Goal: Transaction & Acquisition: Subscribe to service/newsletter

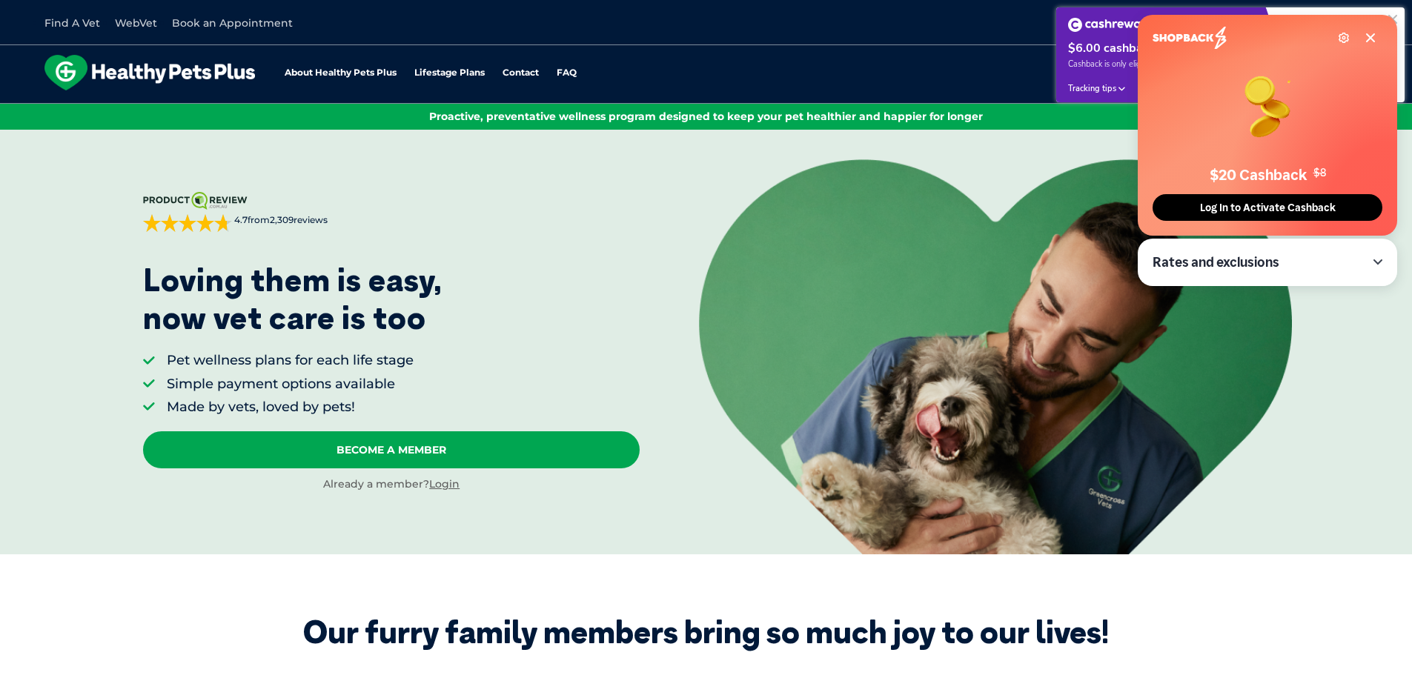
scroll to position [74, 0]
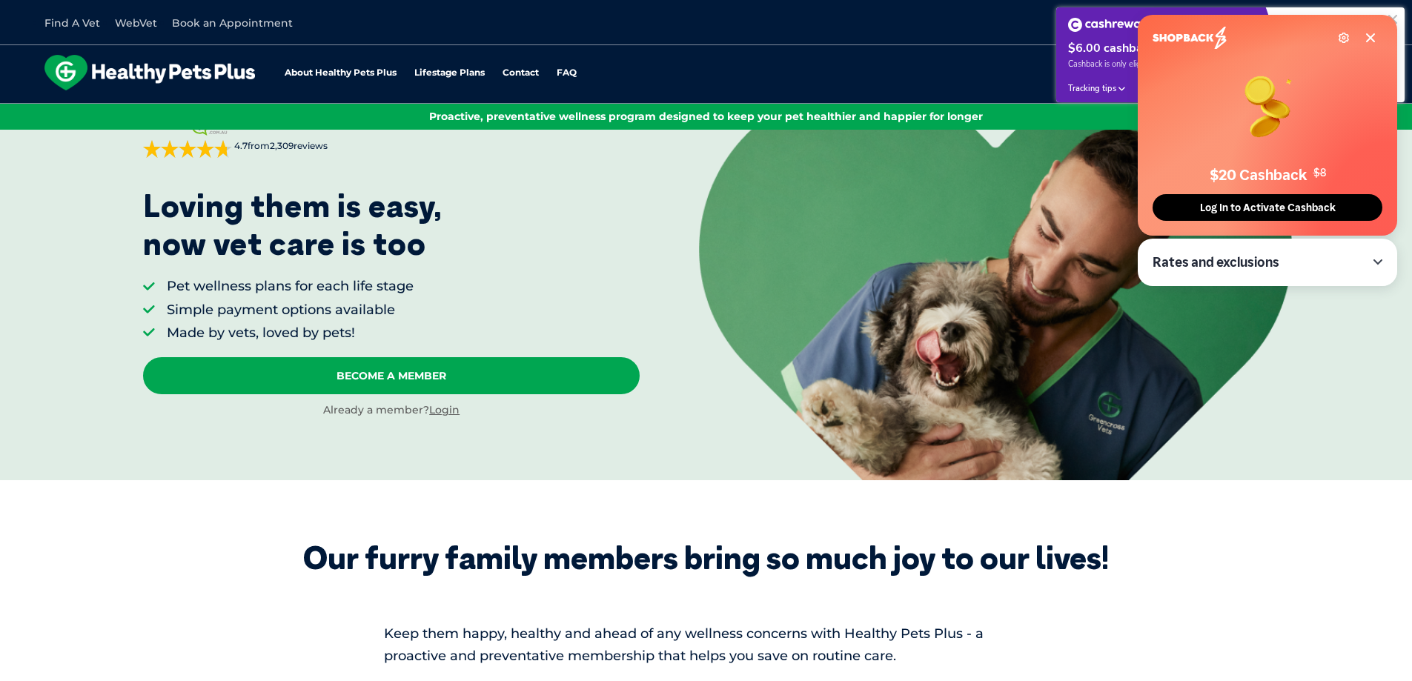
click at [1226, 207] on span "Log In to Activate Cashback" at bounding box center [1267, 208] width 145 height 13
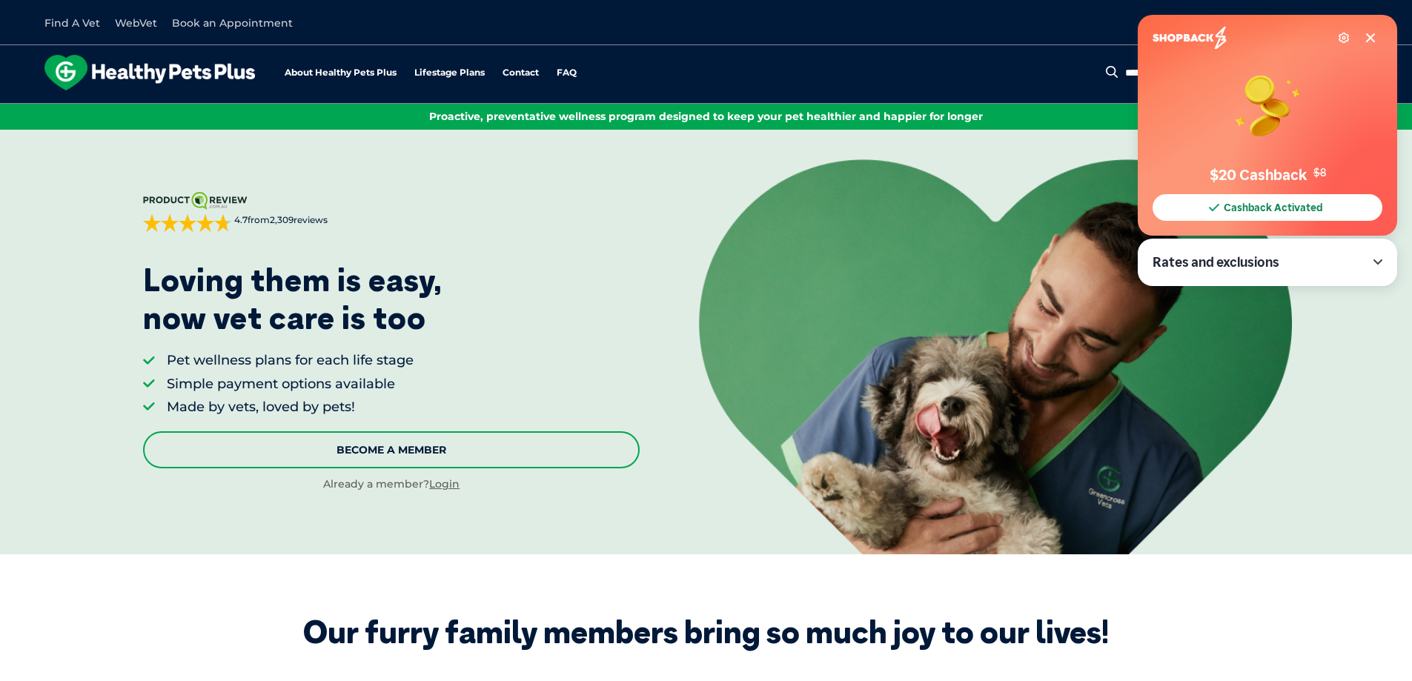
click at [493, 449] on link "Become A Member" at bounding box center [391, 449] width 497 height 37
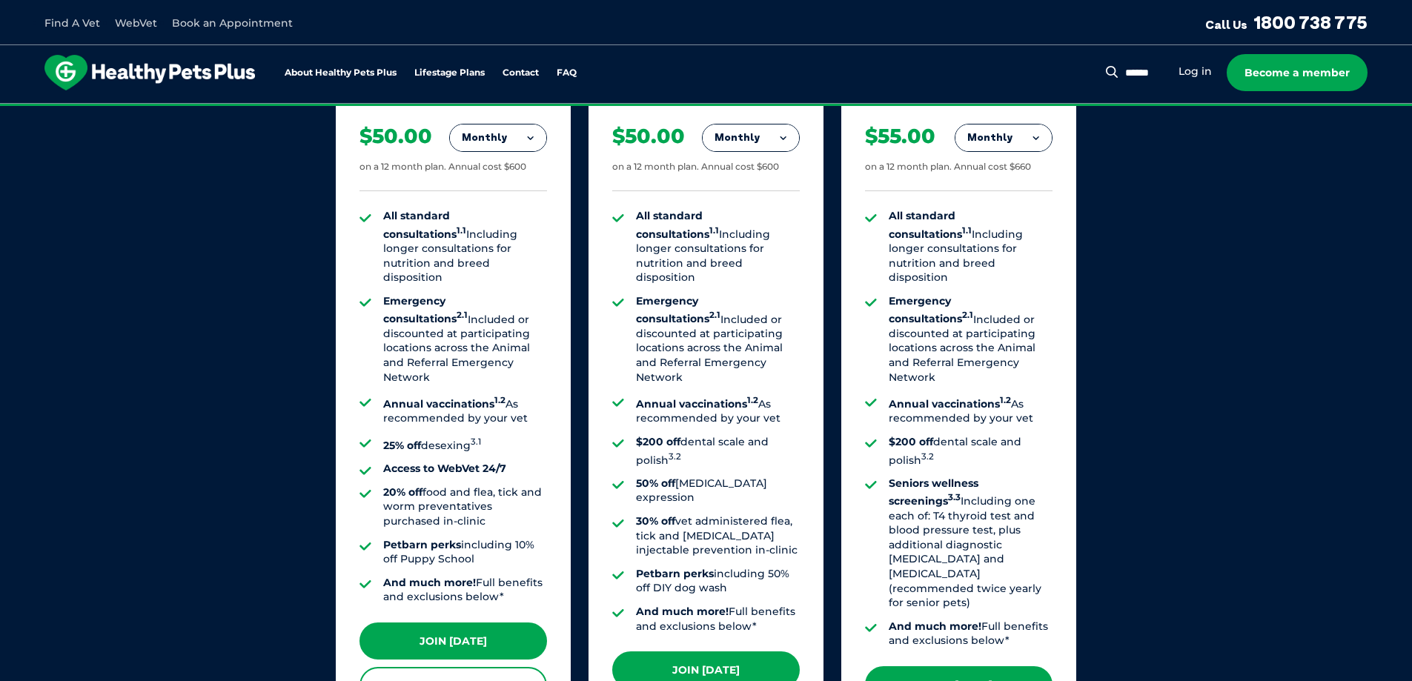
scroll to position [1196, 0]
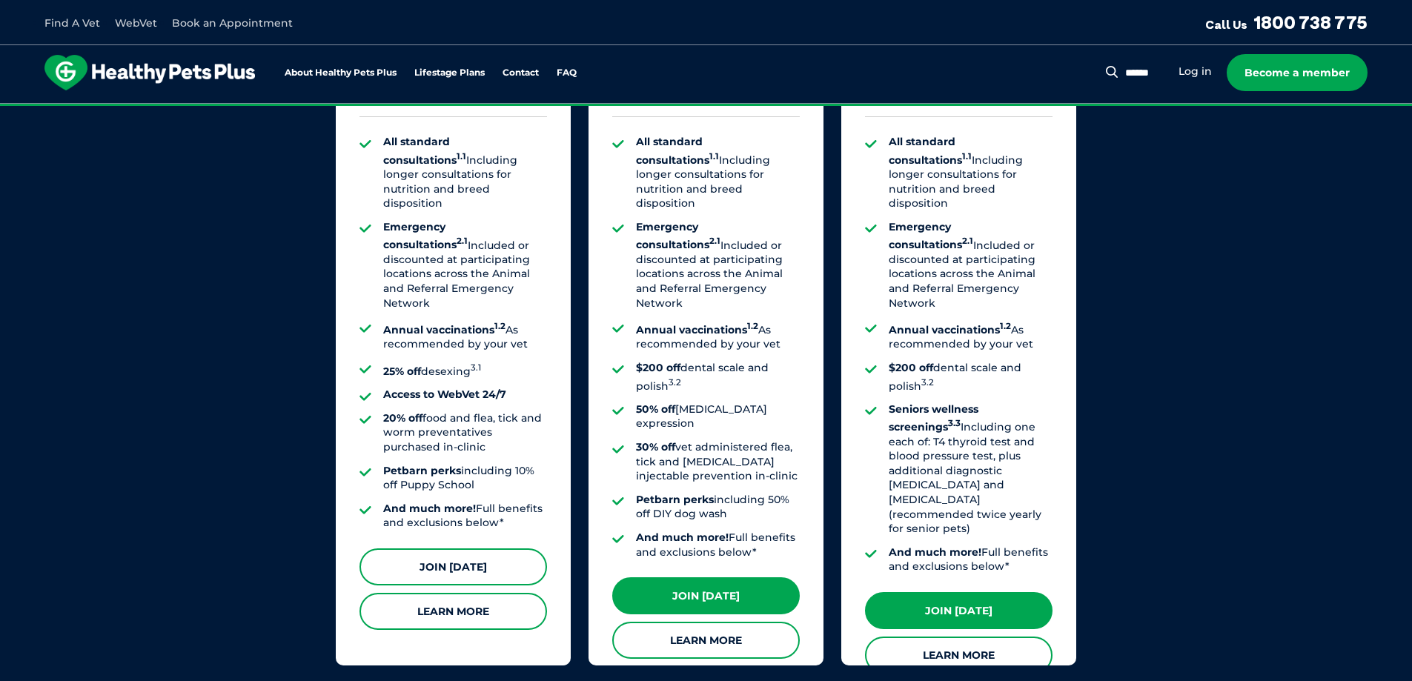
click at [454, 554] on link "Join Today" at bounding box center [453, 566] width 188 height 37
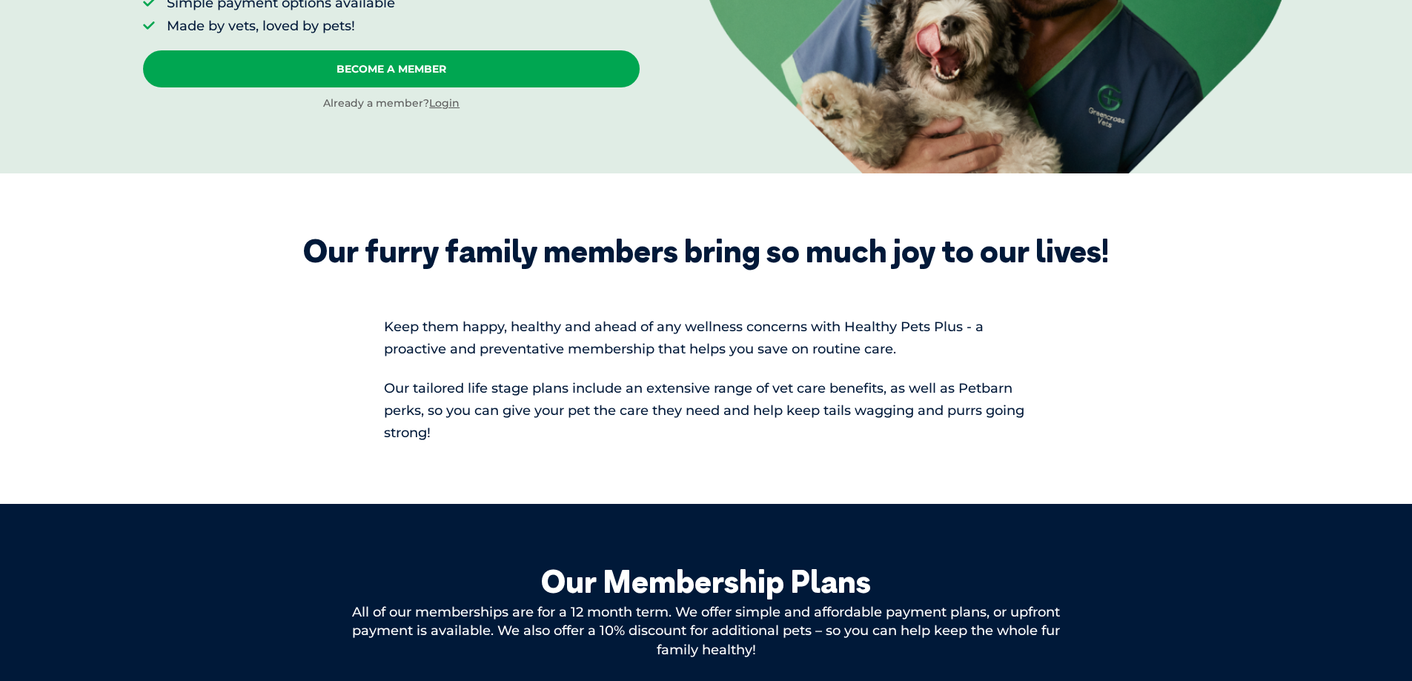
scroll to position [0, 0]
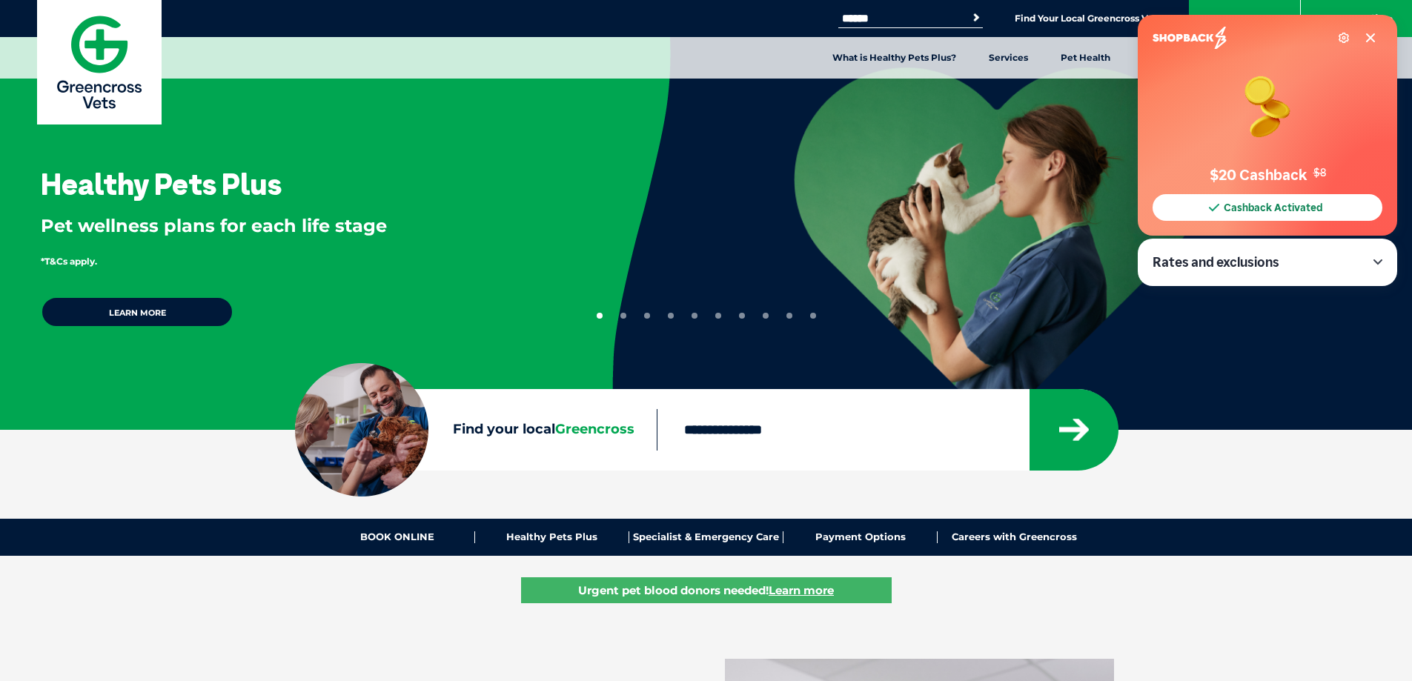
click at [720, 434] on input "Find your local Greencross" at bounding box center [843, 430] width 372 height 42
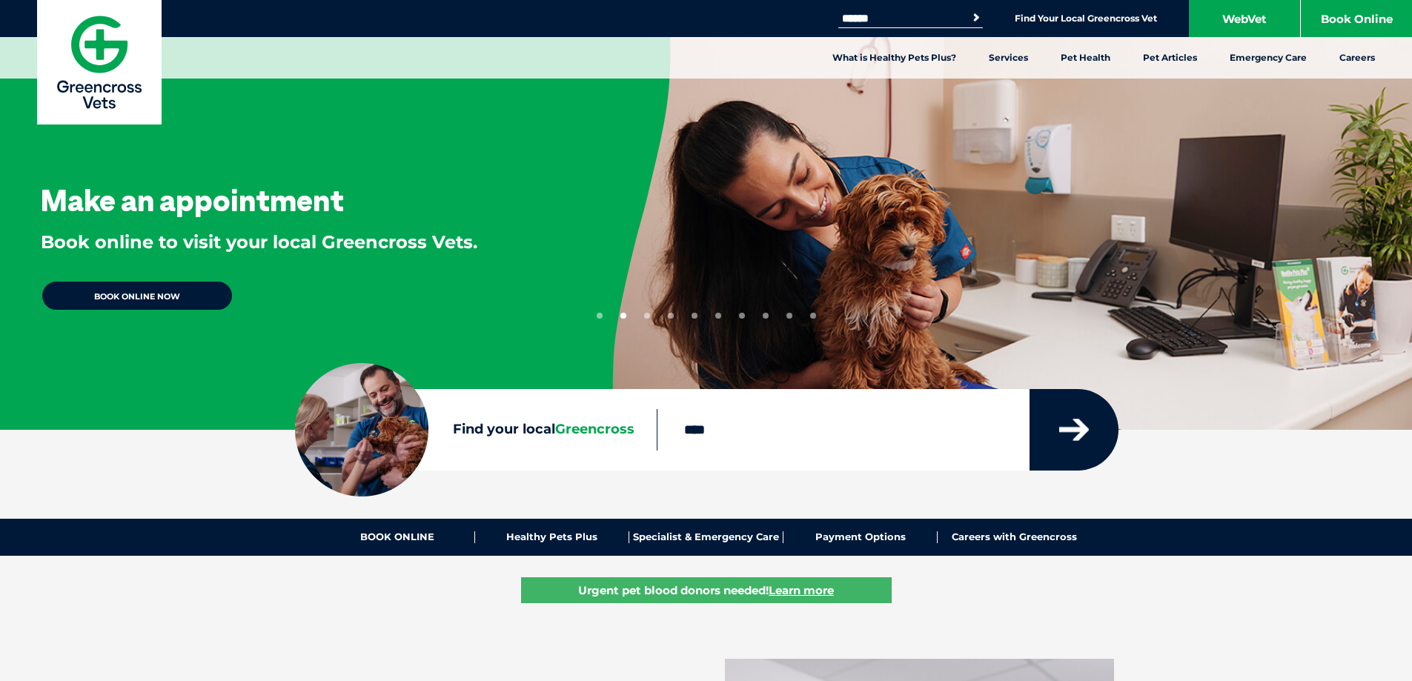
type input "****"
click at [1073, 421] on icon "submit" at bounding box center [1074, 430] width 30 height 22
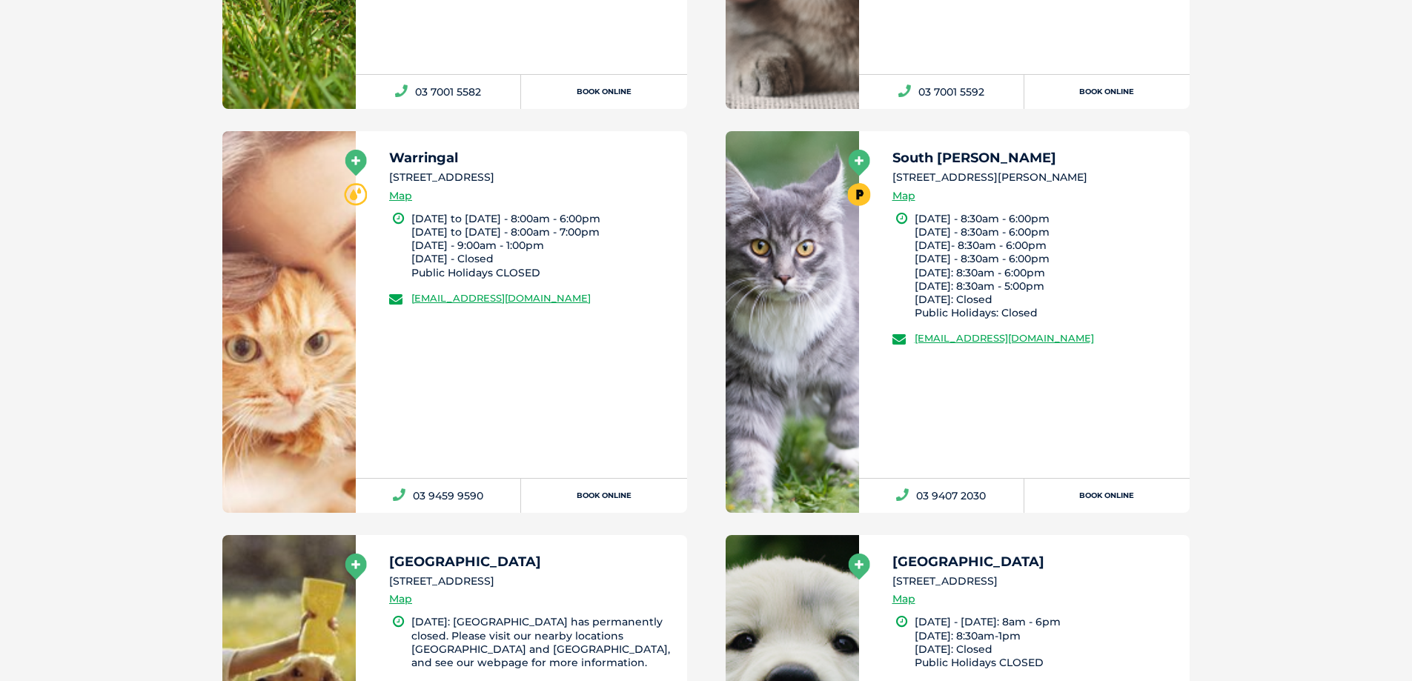
scroll to position [785, 0]
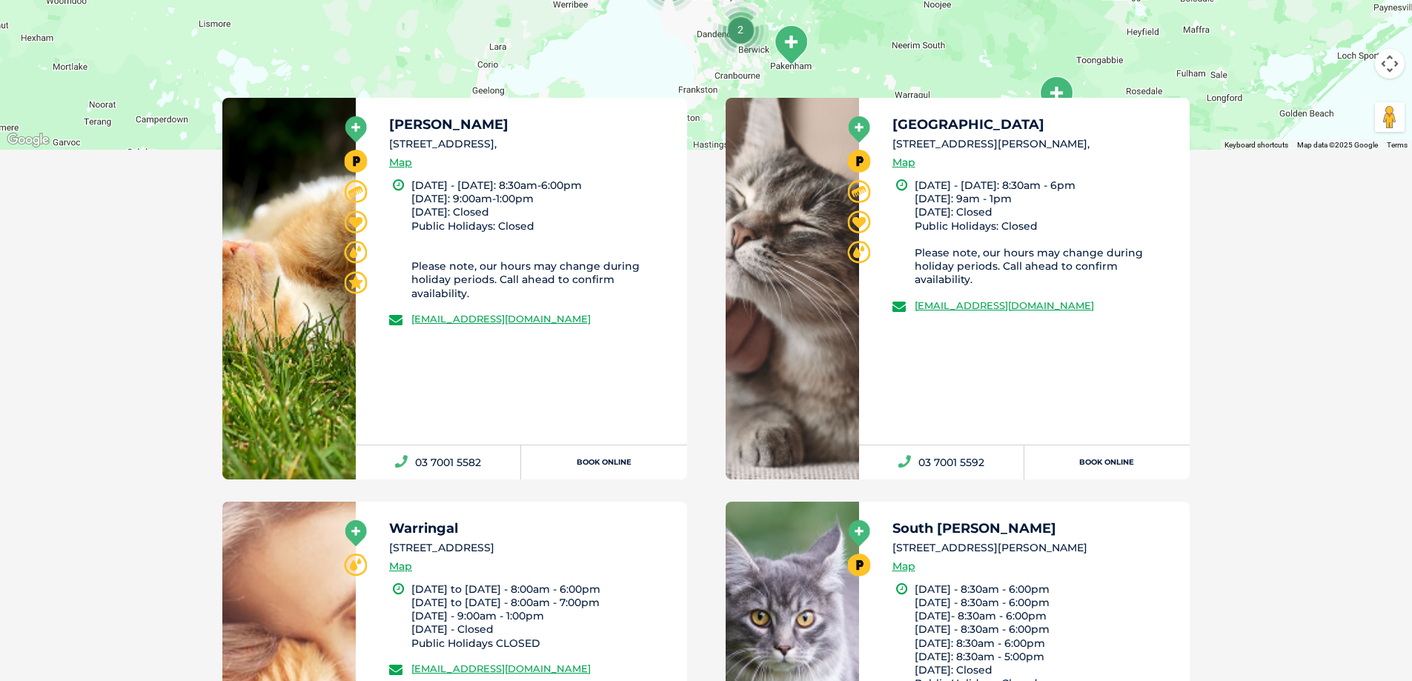
click at [431, 143] on li "2/86 Bell Street, Preston 3072," at bounding box center [531, 144] width 285 height 16
click at [397, 159] on link "Map" at bounding box center [400, 162] width 23 height 17
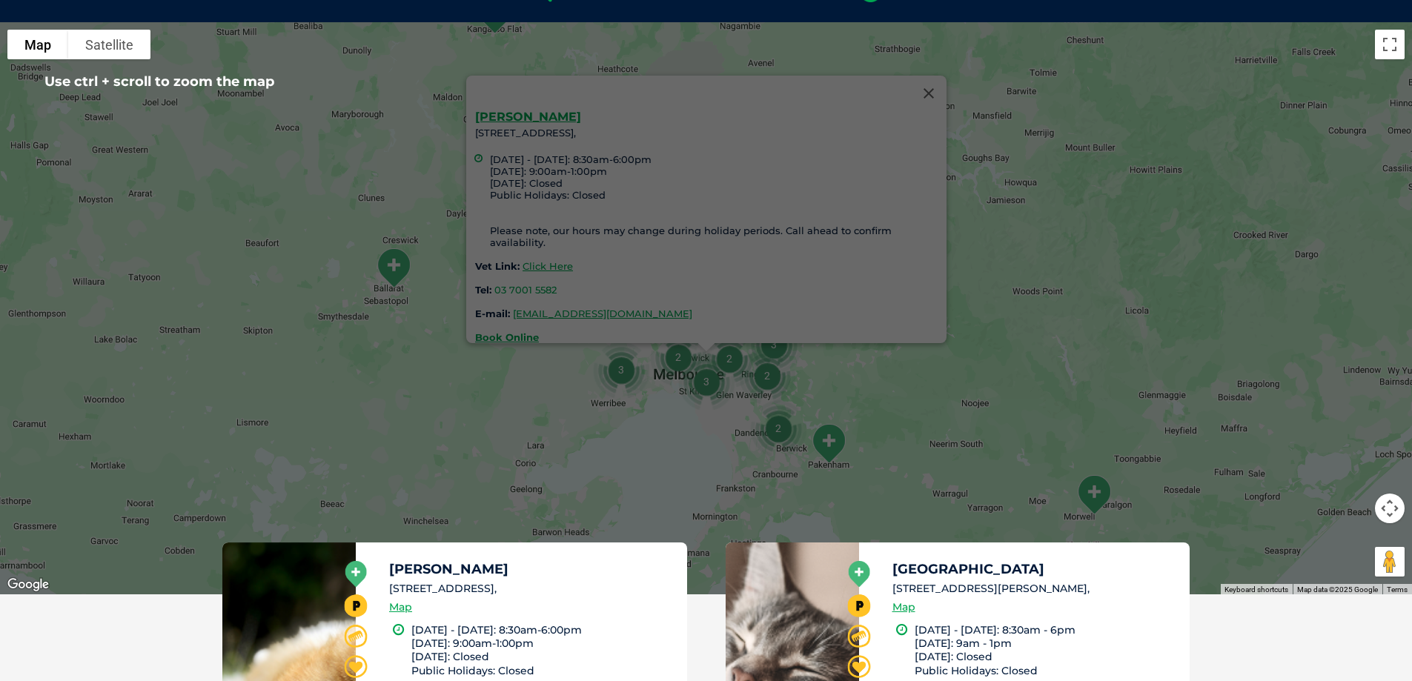
scroll to position [0, 0]
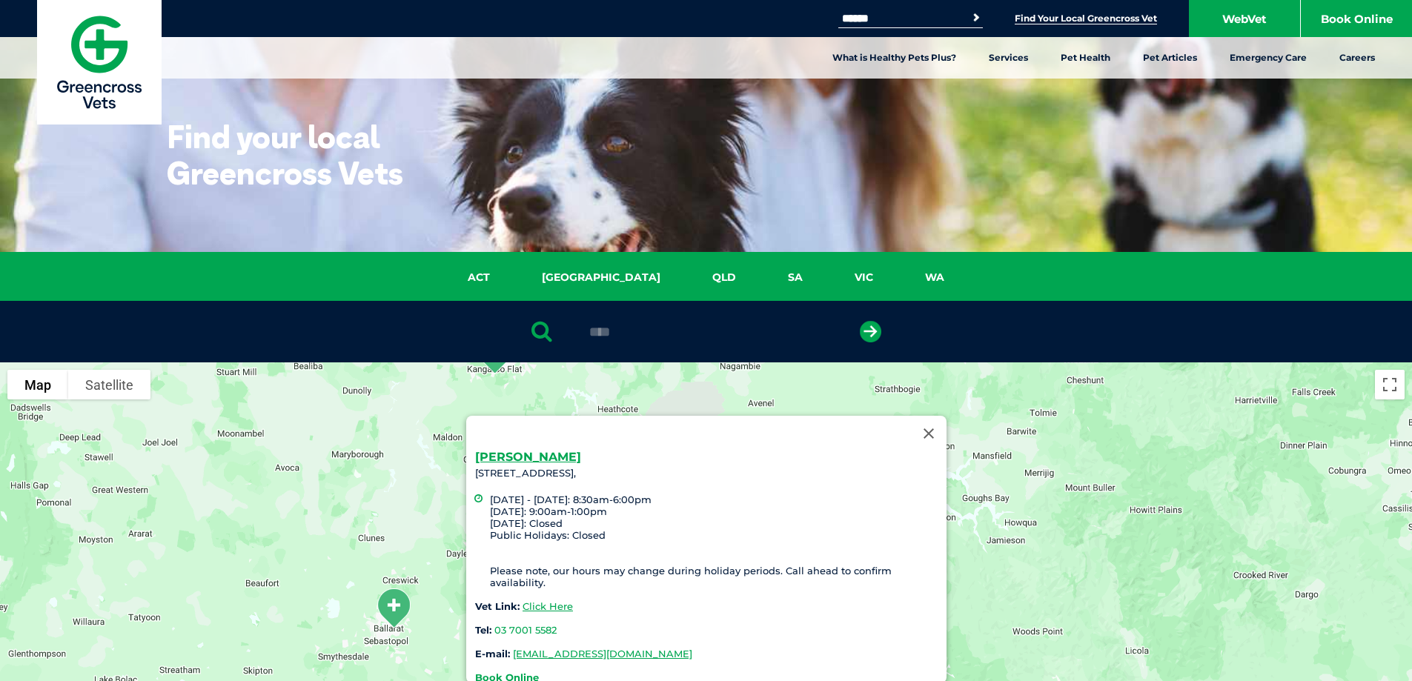
click at [97, 42] on img at bounding box center [99, 62] width 125 height 125
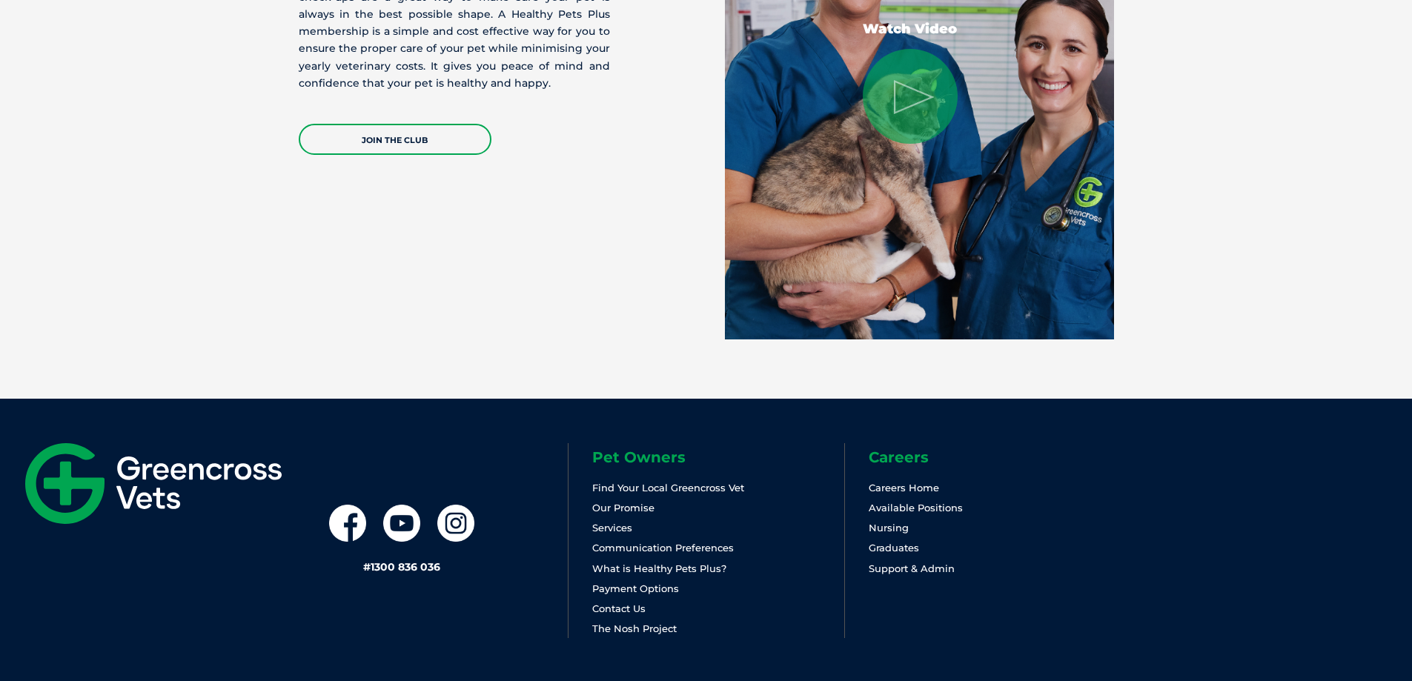
scroll to position [3089, 0]
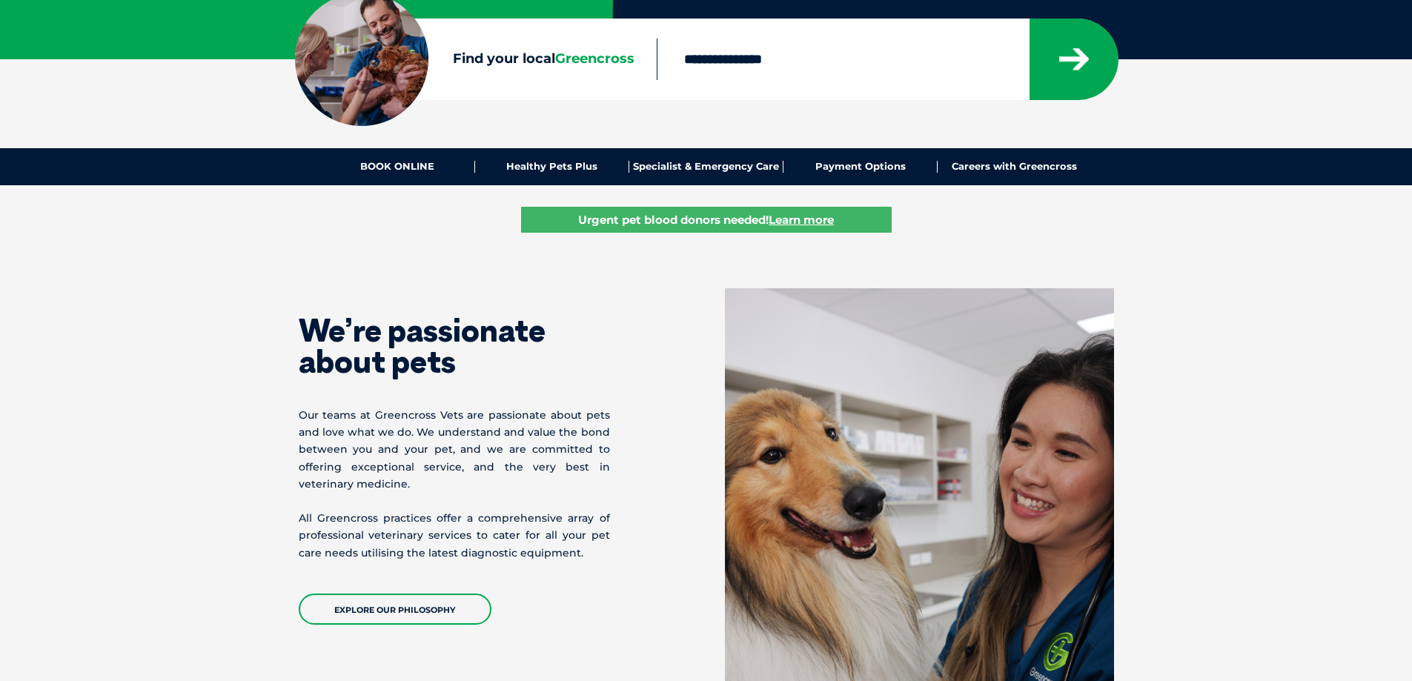
scroll to position [445, 0]
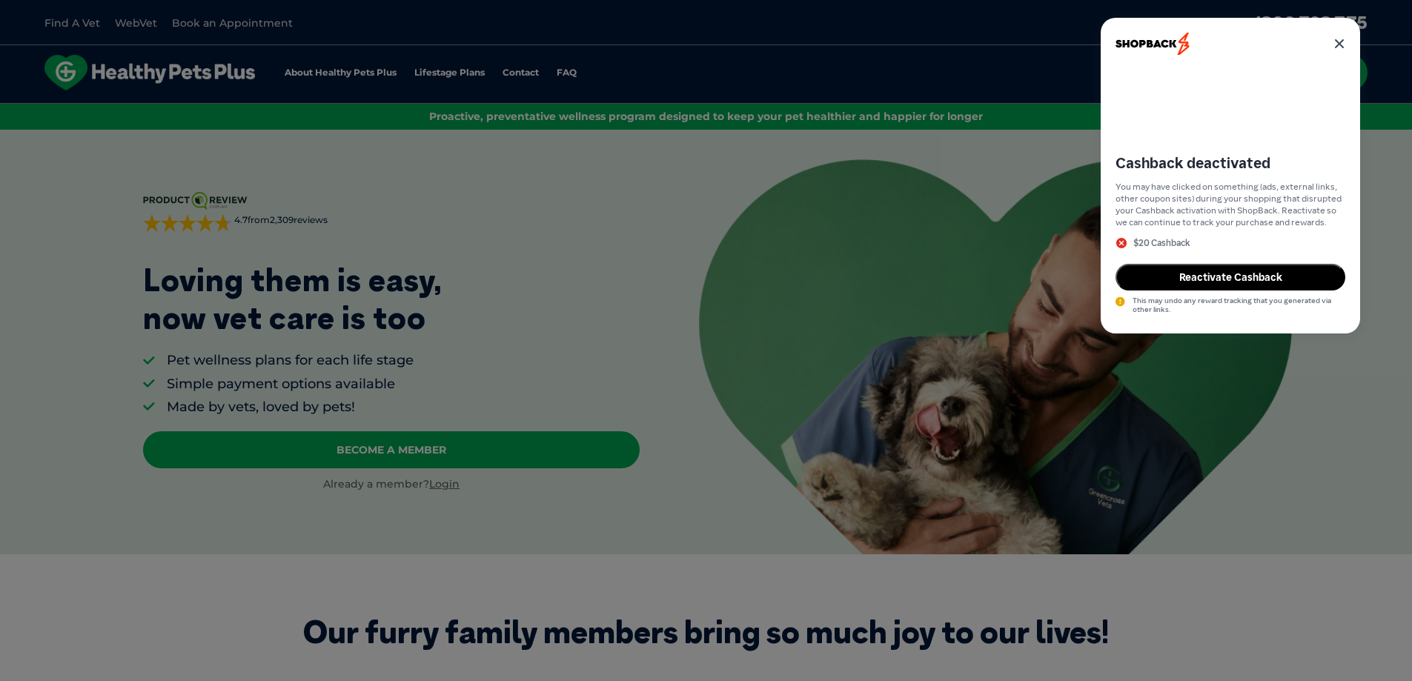
click at [1335, 42] on icon at bounding box center [1339, 44] width 12 height 12
